Goal: Transaction & Acquisition: Purchase product/service

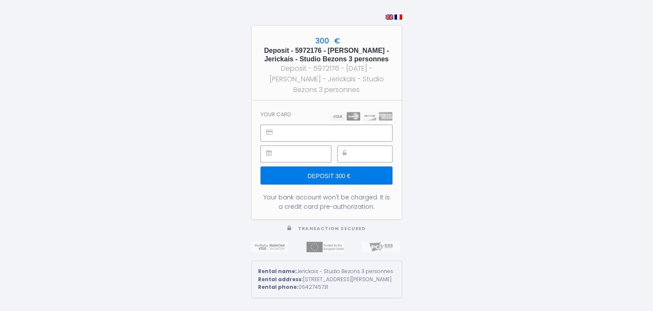
type input "Deposit 300 €"
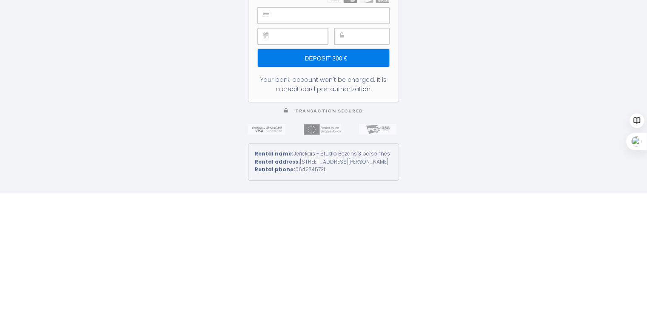
scroll to position [119, 0]
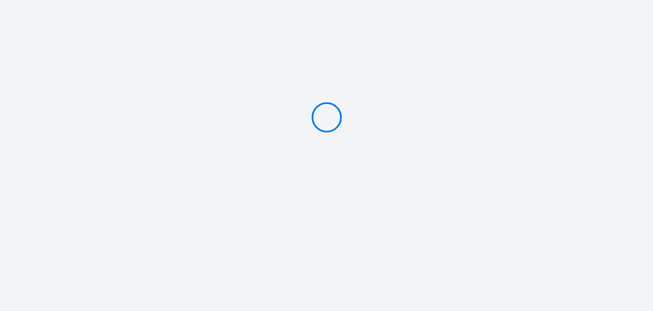
type input "Deposit 300 €"
